Goal: Task Accomplishment & Management: Manage account settings

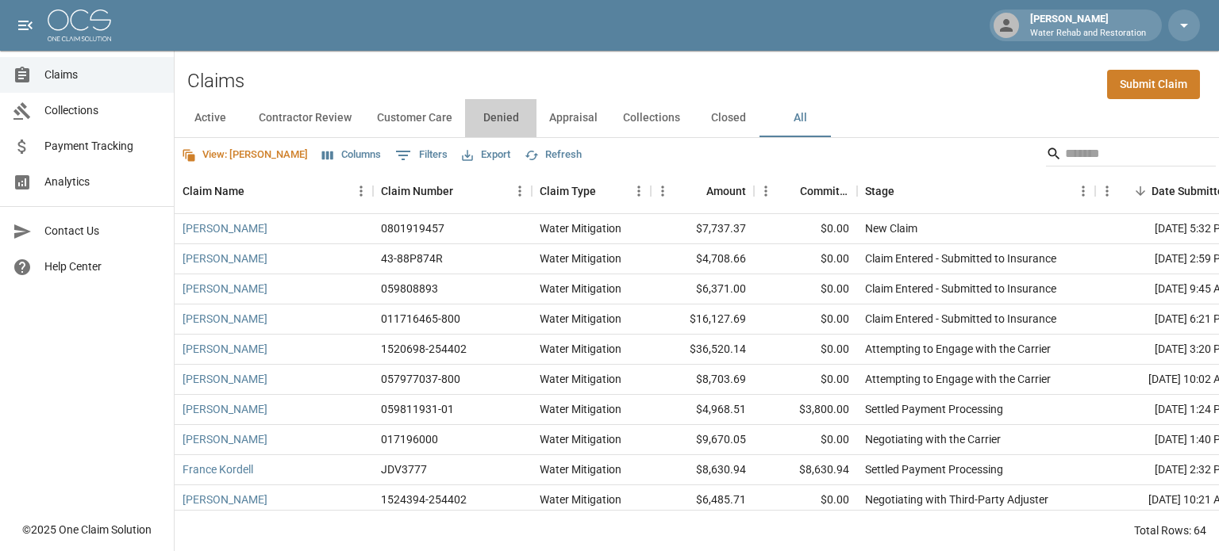
click at [496, 120] on button "Denied" at bounding box center [500, 118] width 71 height 38
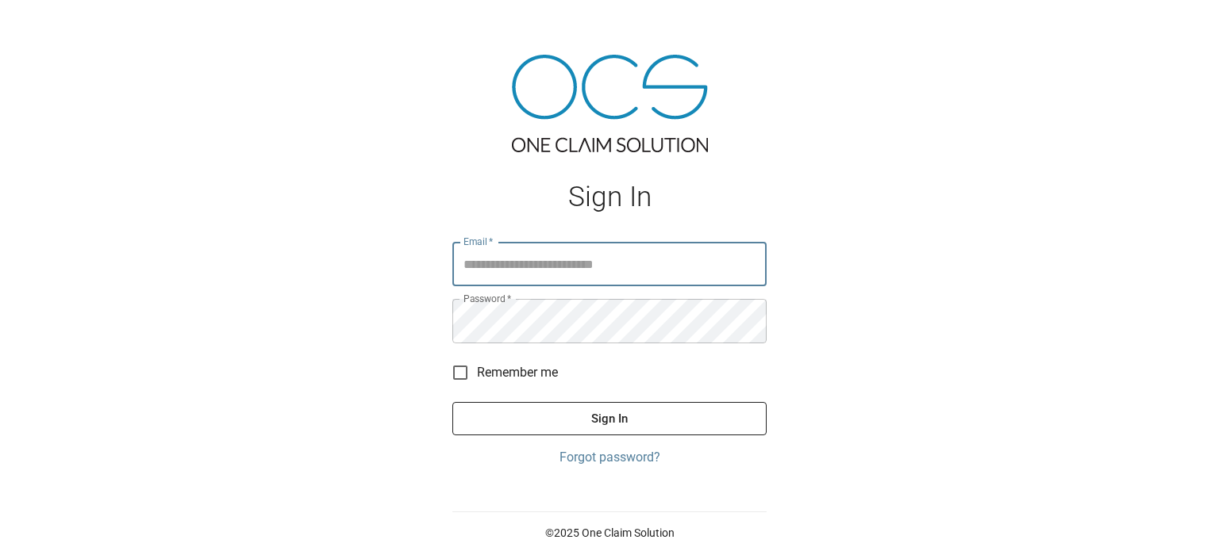
click at [601, 263] on input "Email   *" at bounding box center [609, 264] width 314 height 44
type input "**********"
click at [563, 424] on button "Sign In" at bounding box center [609, 418] width 314 height 33
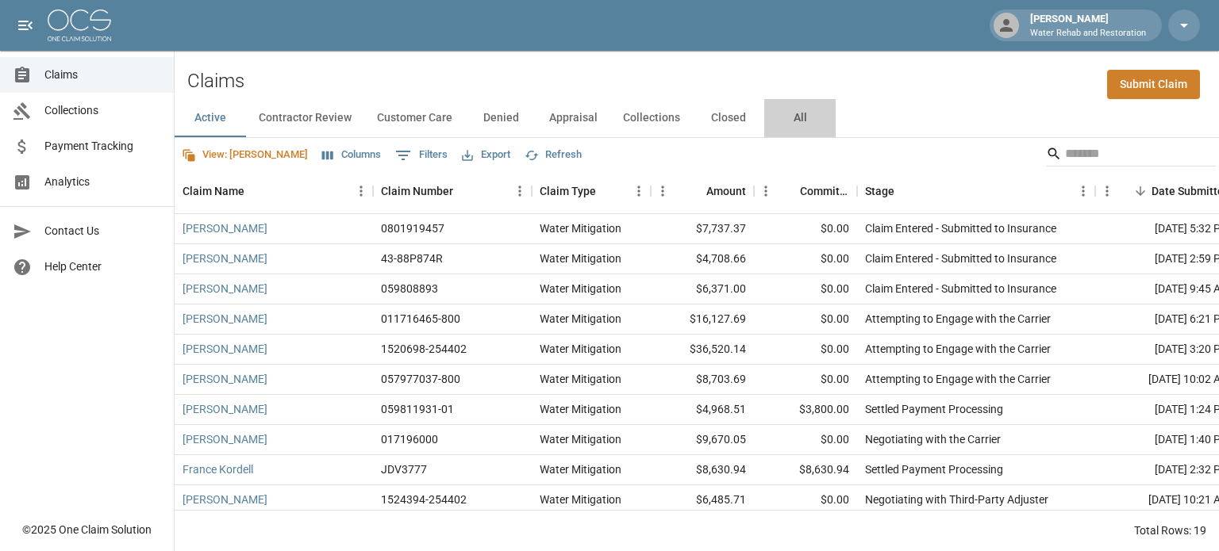
click at [793, 113] on button "All" at bounding box center [799, 118] width 71 height 38
click at [509, 113] on button "Denied" at bounding box center [500, 118] width 71 height 38
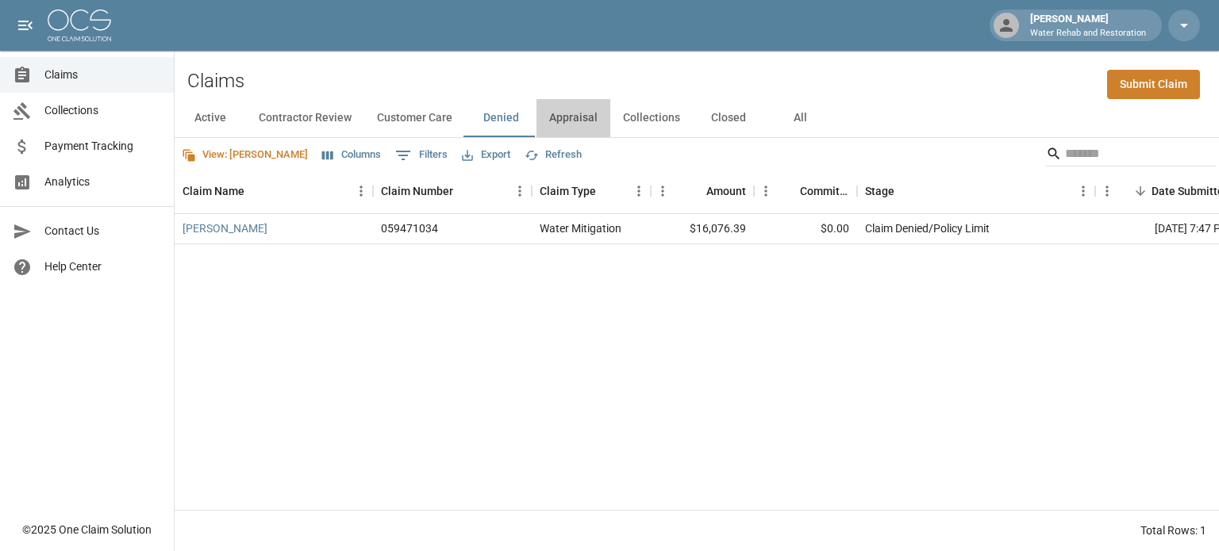
click at [581, 122] on button "Appraisal" at bounding box center [573, 118] width 74 height 38
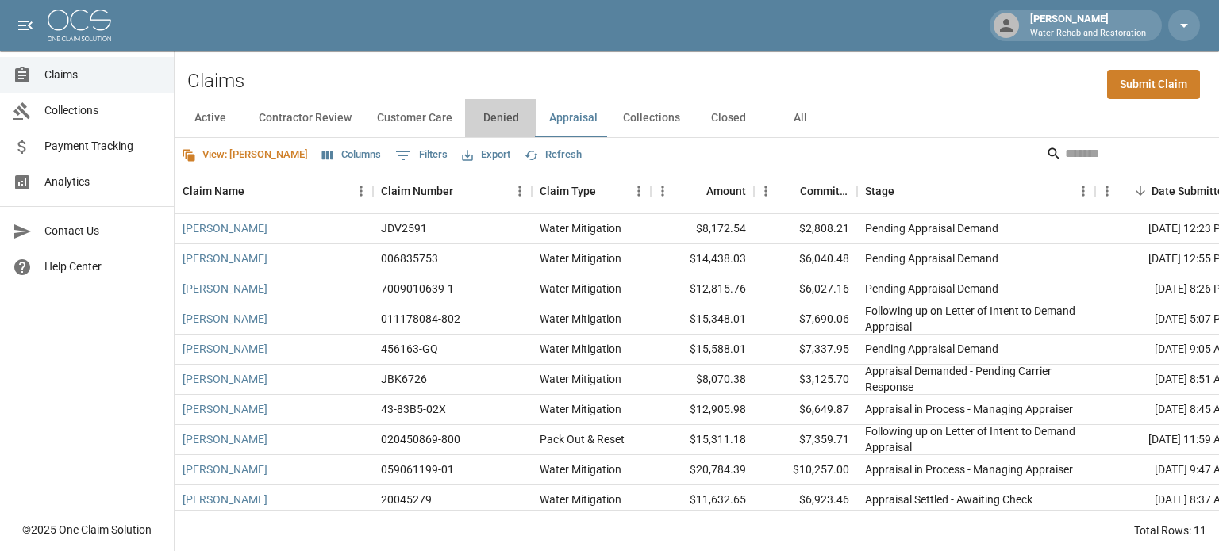
click at [493, 117] on button "Denied" at bounding box center [500, 118] width 71 height 38
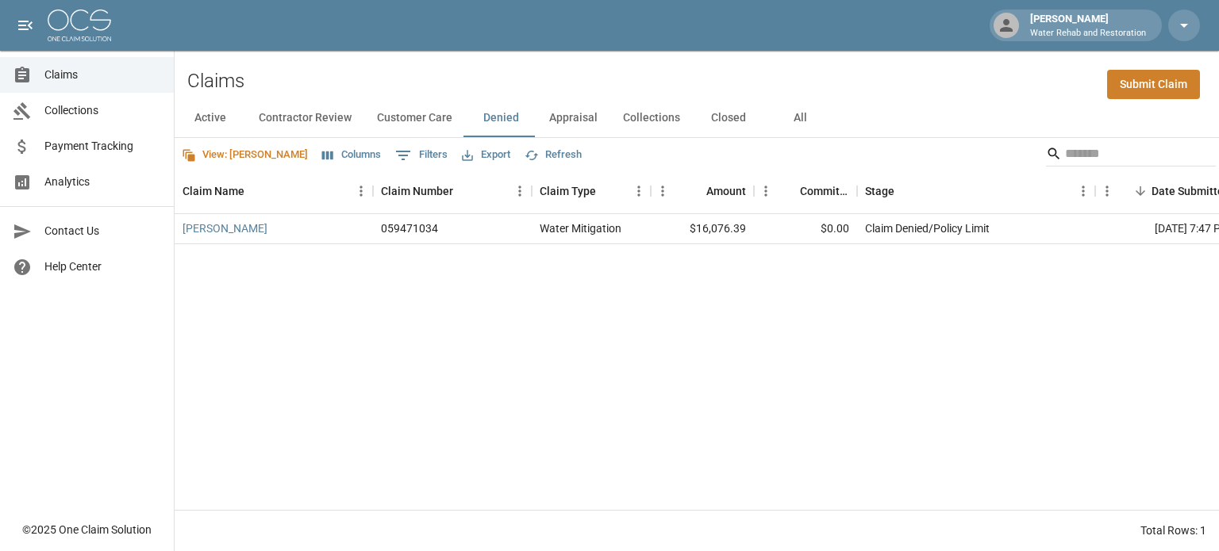
click at [440, 116] on button "Customer Care" at bounding box center [414, 118] width 101 height 38
click at [310, 112] on button "Contractor Review" at bounding box center [305, 118] width 118 height 38
click at [793, 122] on button "All" at bounding box center [799, 118] width 71 height 38
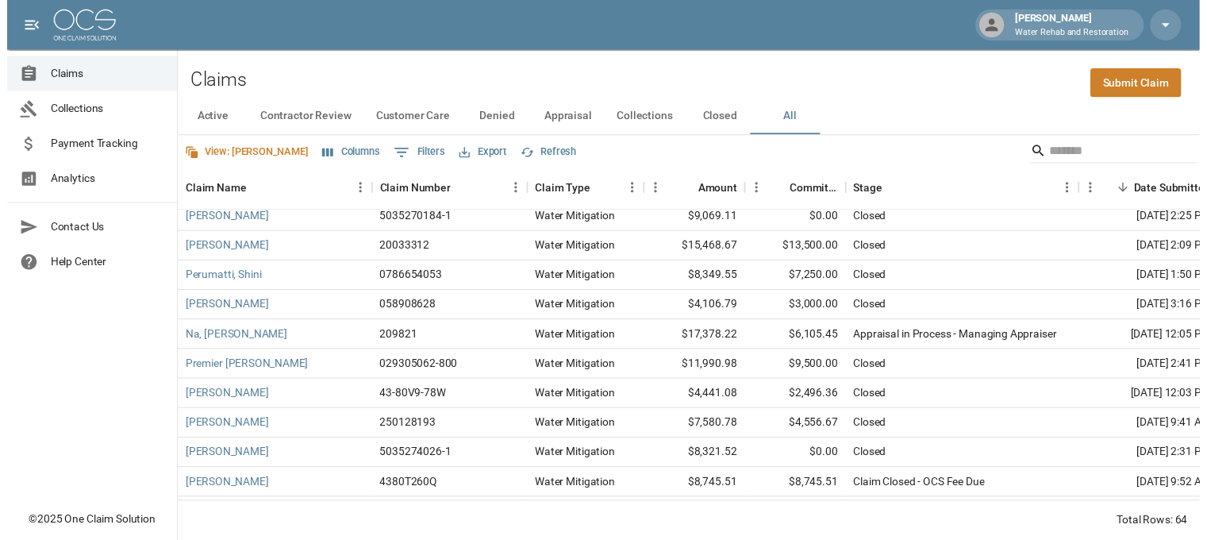
scroll to position [1428, 0]
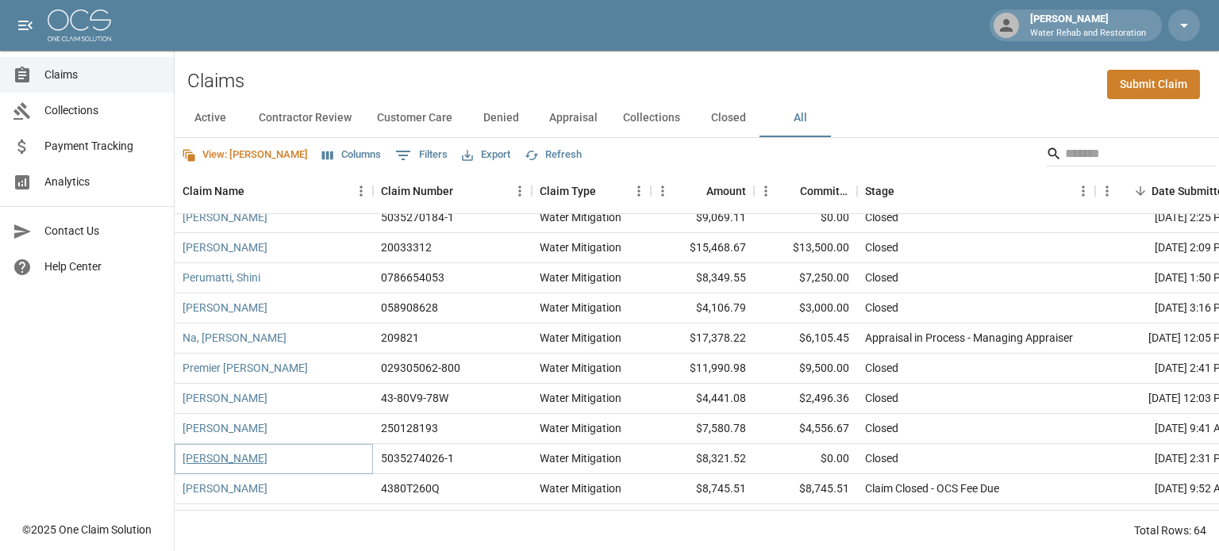
click at [234, 457] on link "Spellman, Matt" at bounding box center [224, 459] width 85 height 16
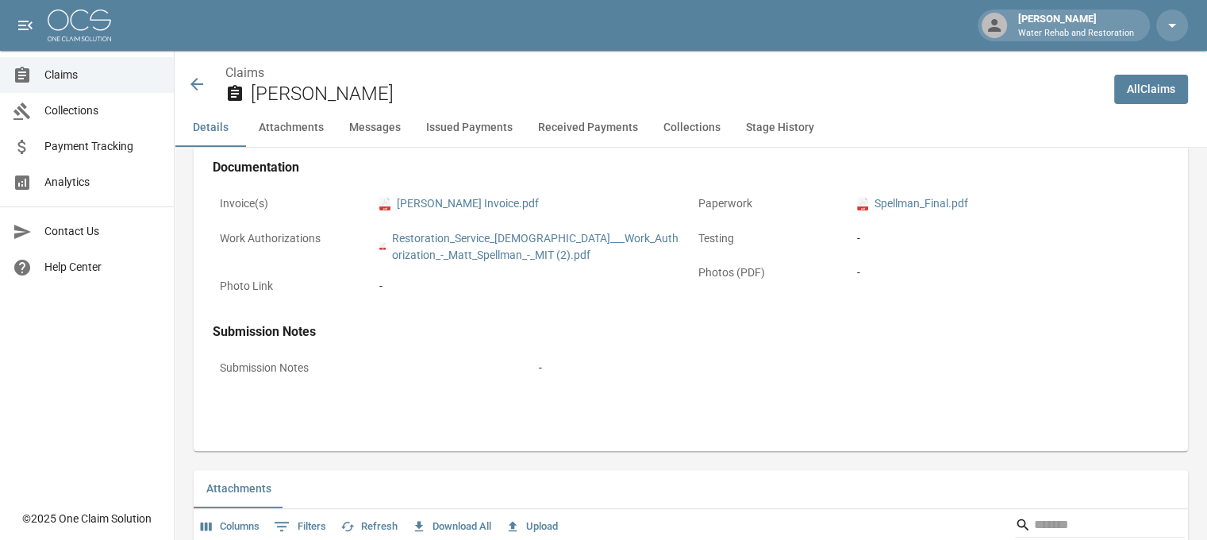
scroll to position [635, 0]
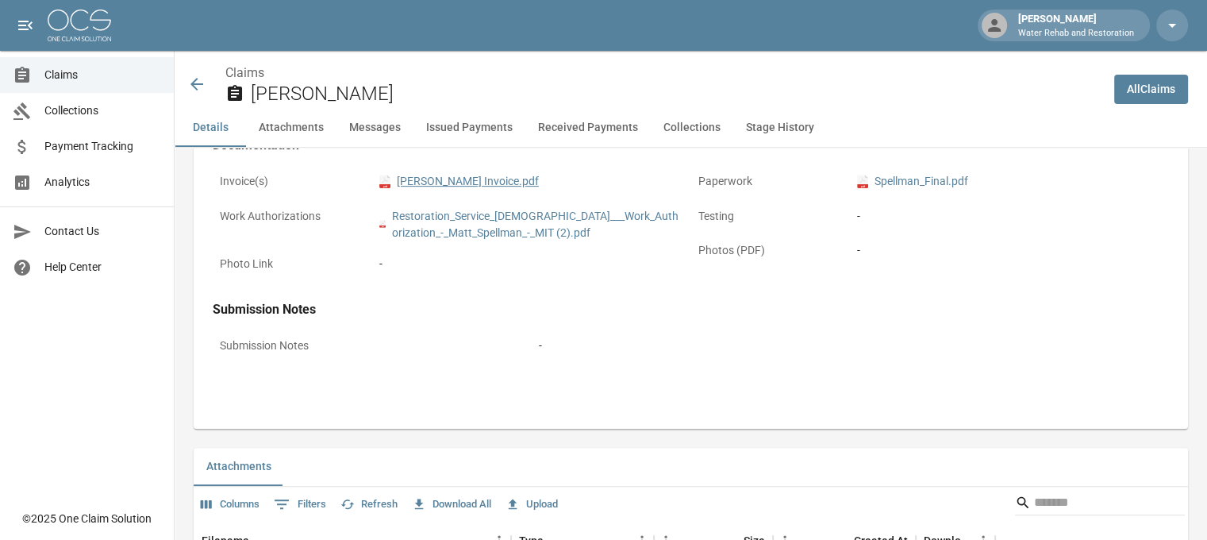
click at [443, 183] on link "pdf Matt Spellman Invoice.pdf" at bounding box center [458, 181] width 159 height 17
